Goal: Task Accomplishment & Management: Manage account settings

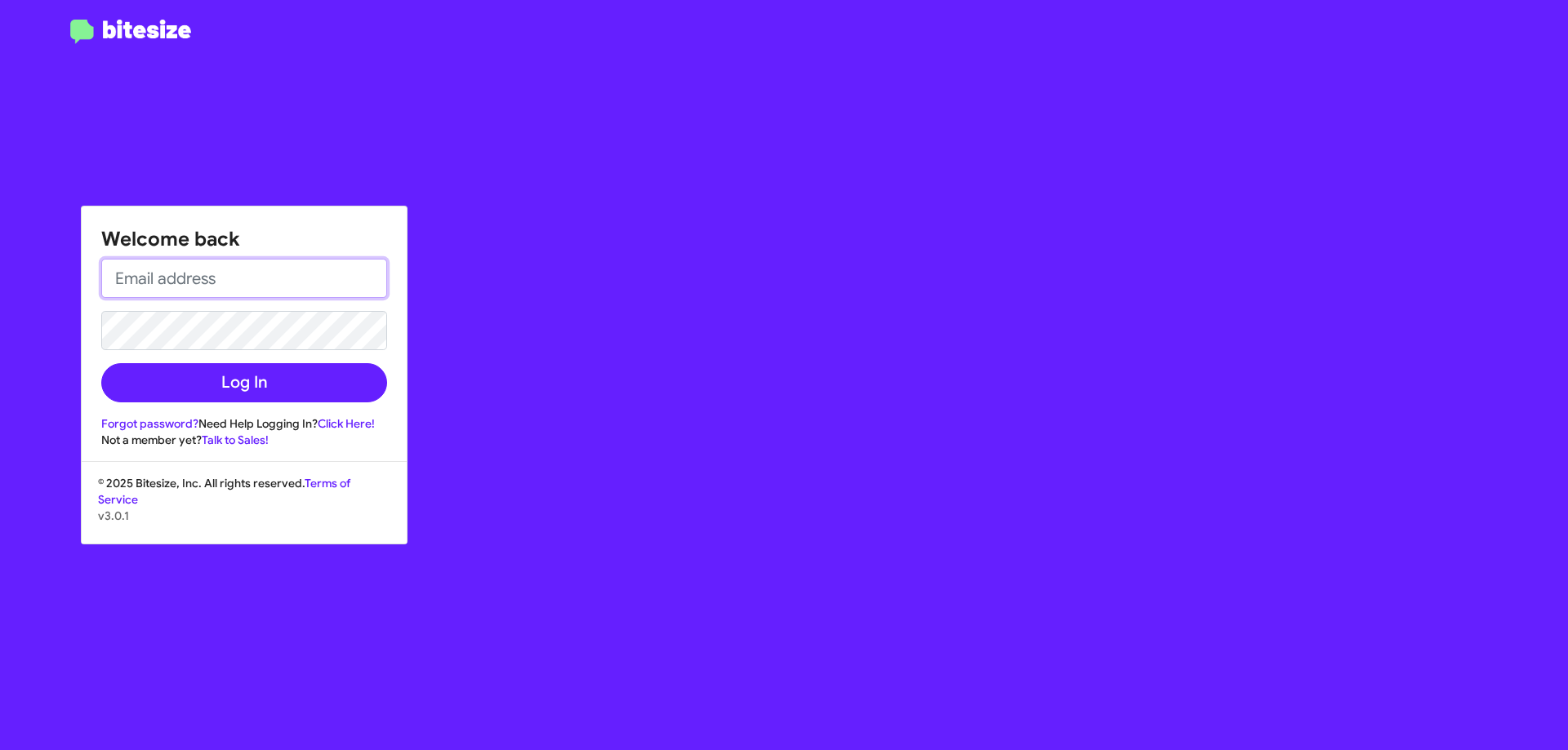
click at [217, 274] on input "email" at bounding box center [243, 278] width 286 height 39
click at [123, 278] on input "ccea@tracytoyota.com" at bounding box center [243, 278] width 286 height 39
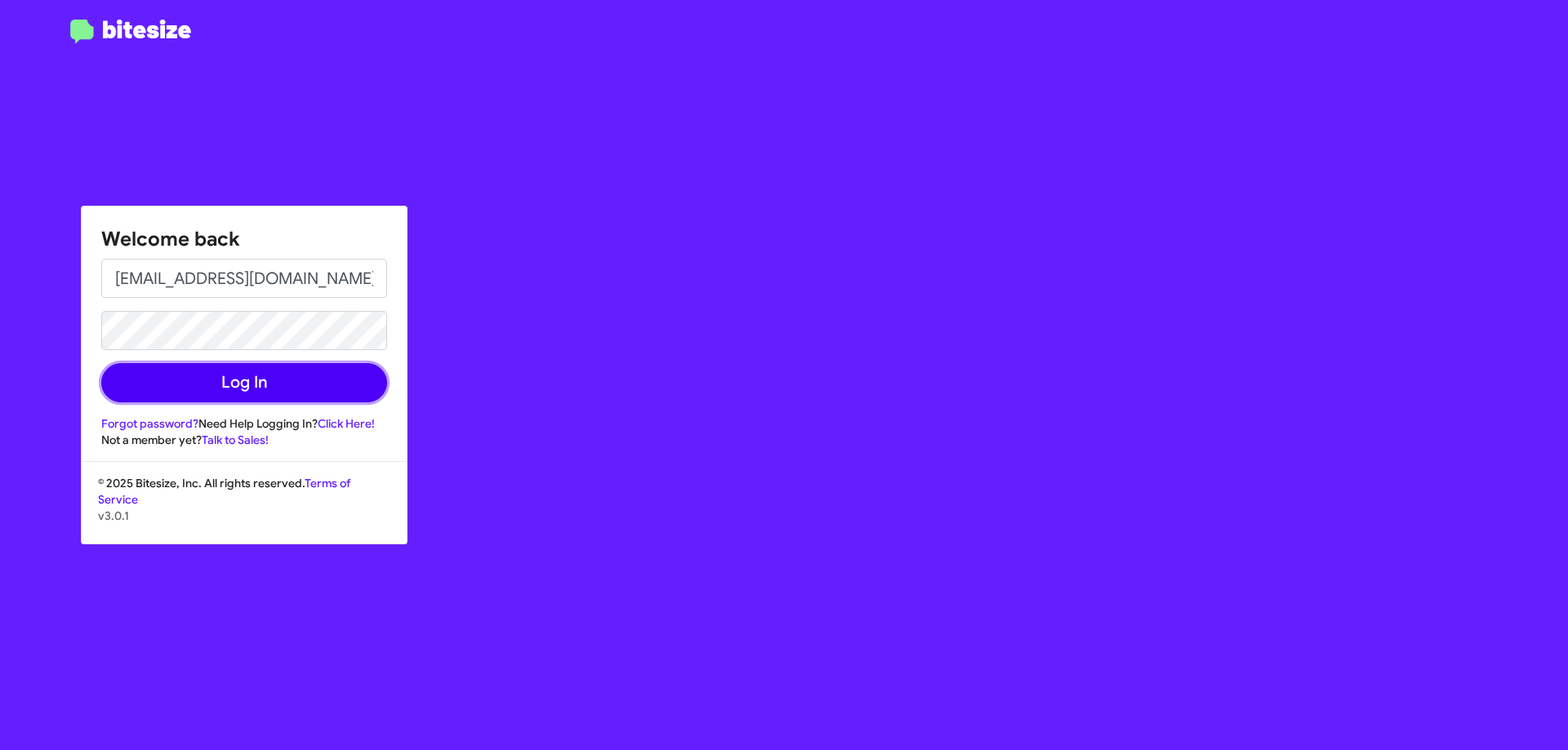
click at [233, 387] on button "Log In" at bounding box center [243, 382] width 286 height 39
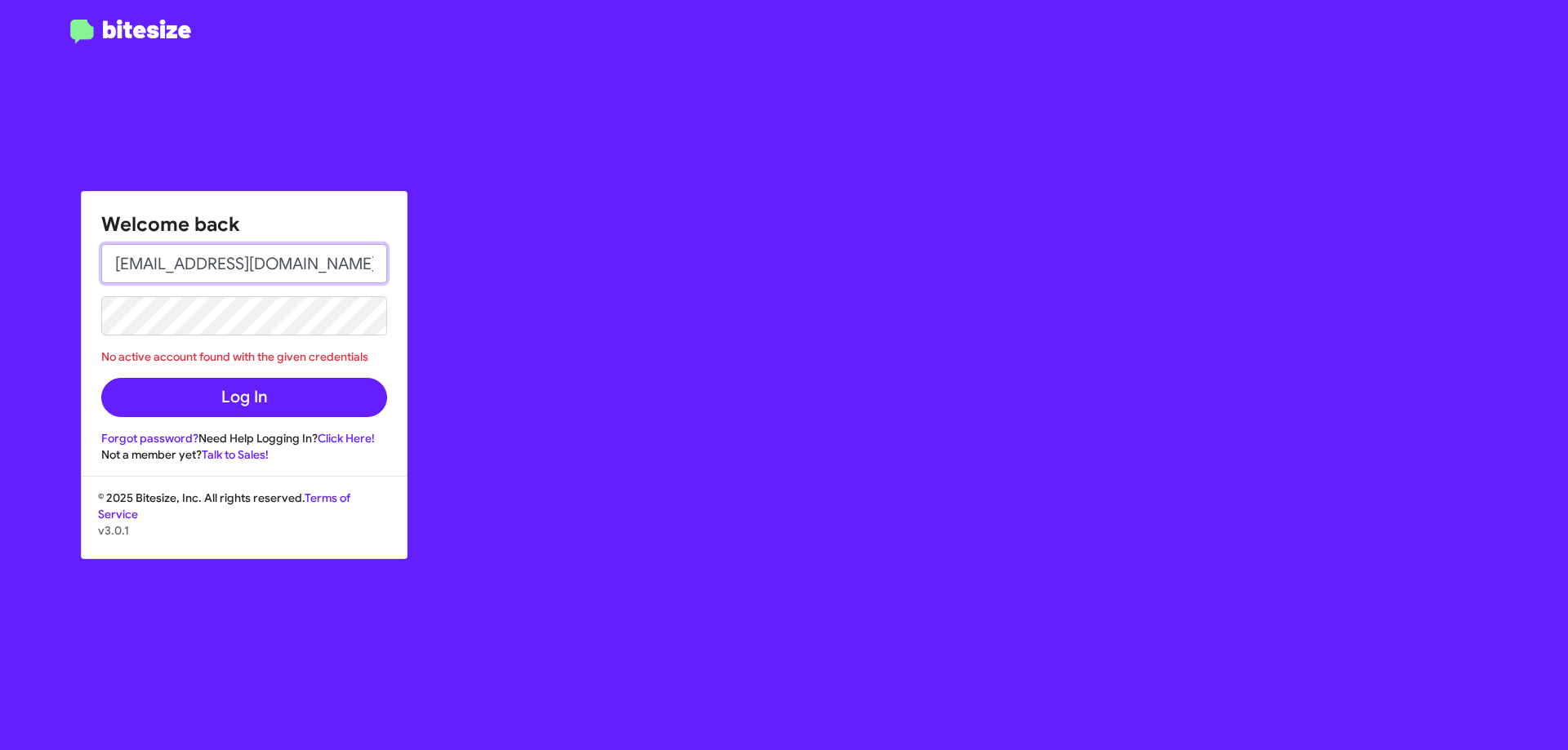
drag, startPoint x: 297, startPoint y: 266, endPoint x: 83, endPoint y: 278, distance: 214.3
click at [95, 282] on div "Welcome back tcea@tracytoyota.com No active account found with the given creden…" at bounding box center [244, 327] width 325 height 271
type input "tcea"
click at [401, 359] on div "Welcome back tcea No active account found with the given credentials Log In For…" at bounding box center [244, 327] width 325 height 271
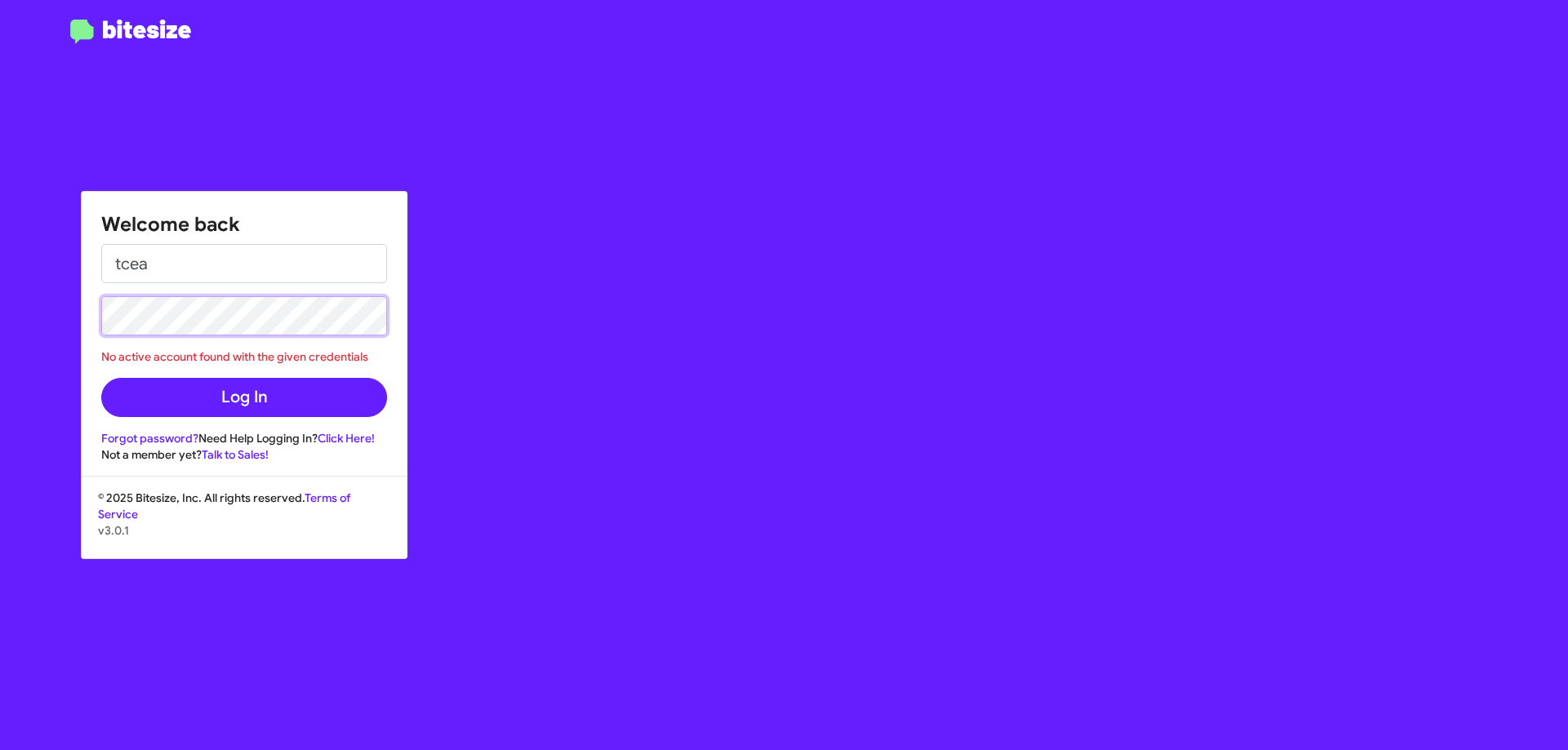
click at [0, 300] on div "Welcome back tcea No active account found with the given credentials Log In For…" at bounding box center [784, 375] width 1568 height 750
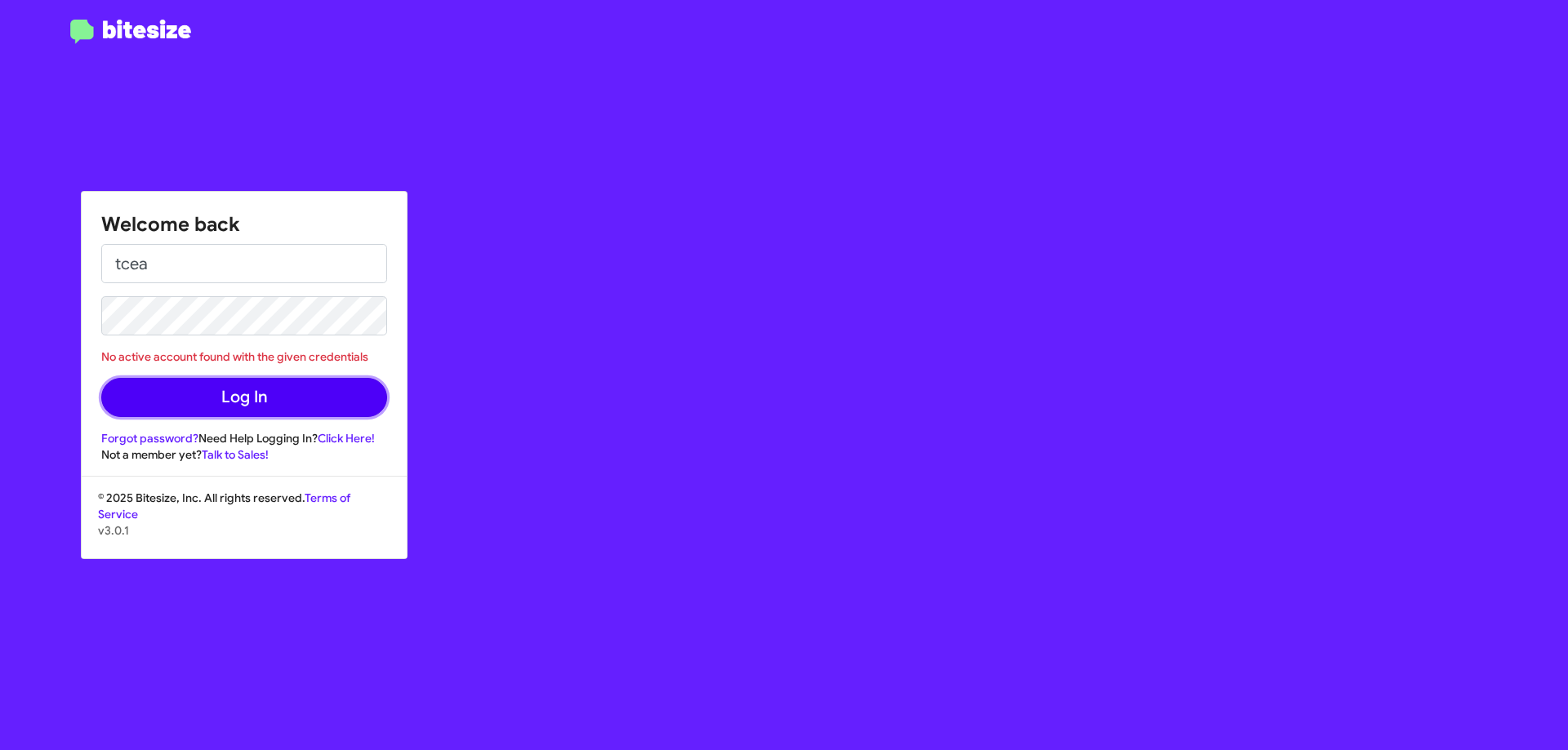
click at [260, 389] on button "Log In" at bounding box center [243, 398] width 286 height 39
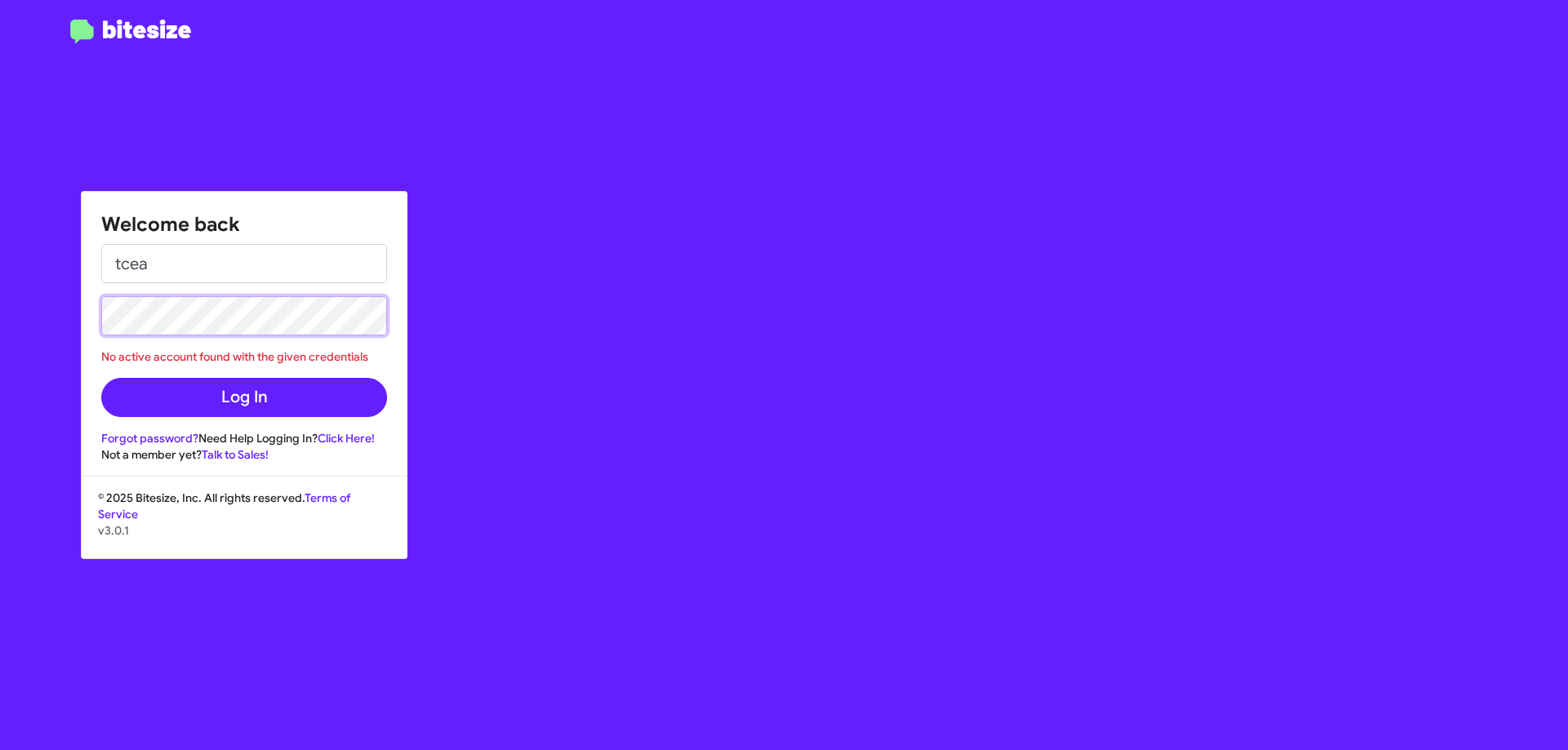
click at [0, 309] on div "Welcome back tcea No active account found with the given credentials Log In For…" at bounding box center [784, 375] width 1568 height 750
drag, startPoint x: 167, startPoint y: 268, endPoint x: 0, endPoint y: 266, distance: 167.0
click at [0, 266] on div "Welcome back tcea No active account found with the given credentials Log In For…" at bounding box center [784, 375] width 1568 height 750
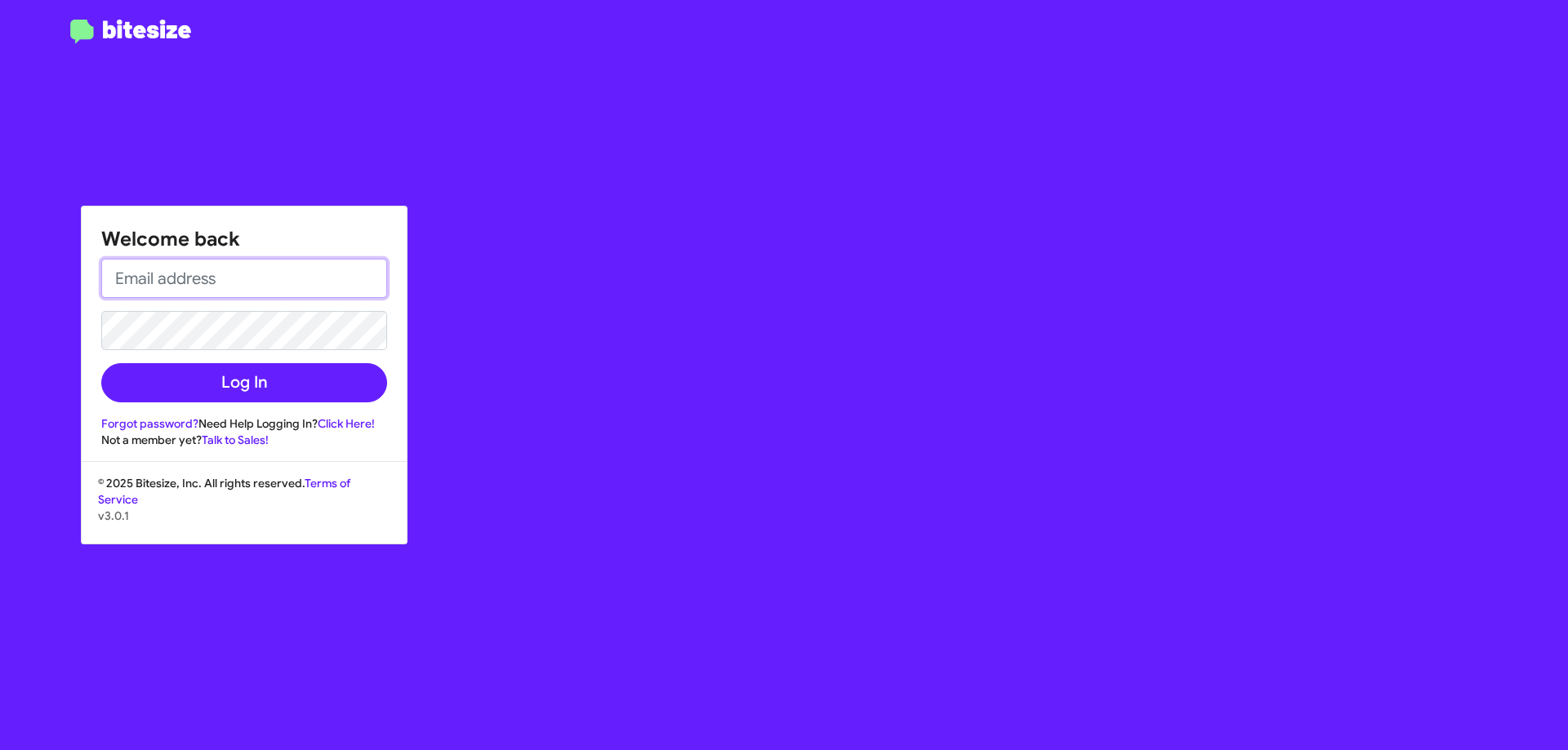
click at [151, 279] on input "email" at bounding box center [243, 278] width 286 height 39
type input "[EMAIL_ADDRESS][DOMAIN_NAME]"
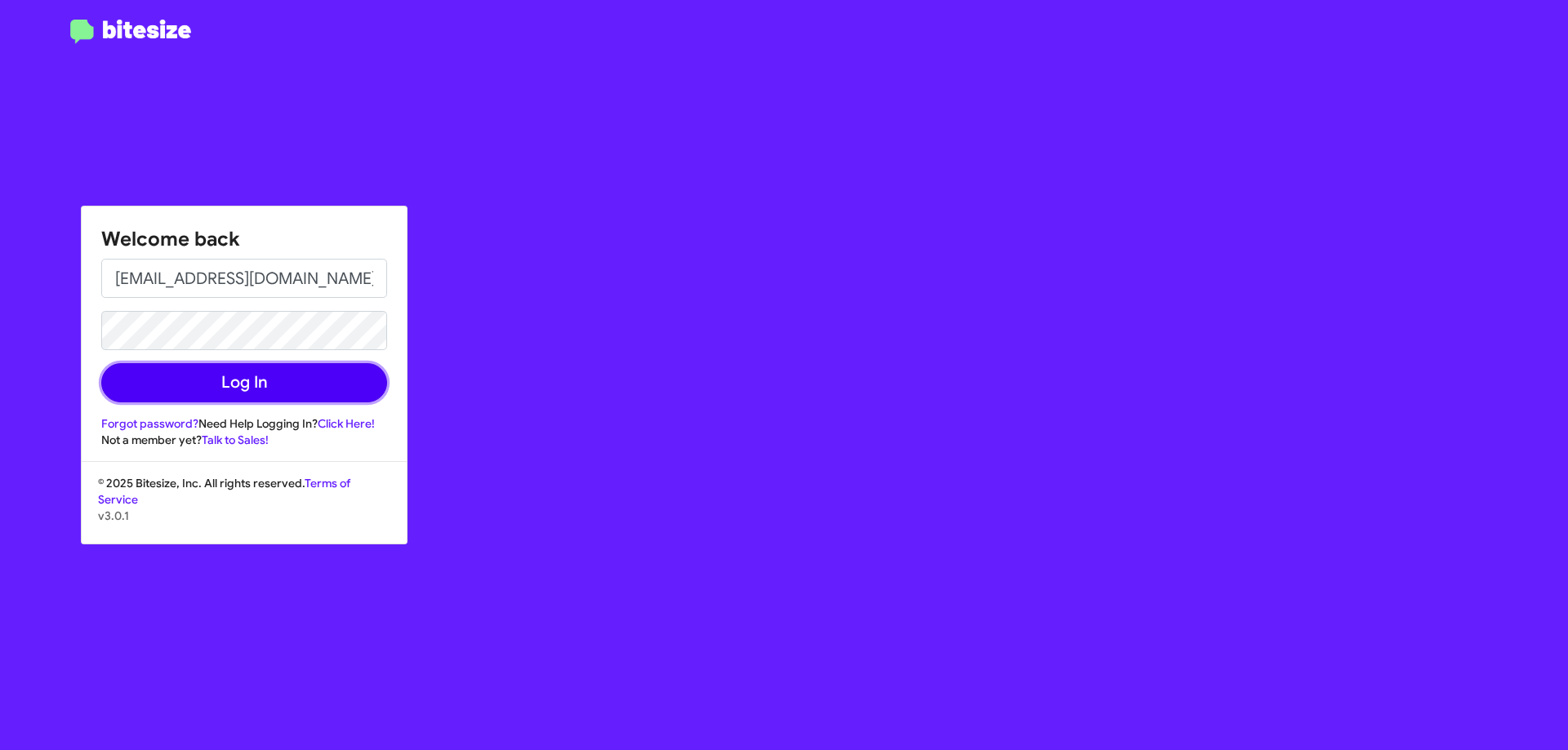
click at [232, 392] on button "Log In" at bounding box center [243, 382] width 286 height 39
